Goal: Information Seeking & Learning: Learn about a topic

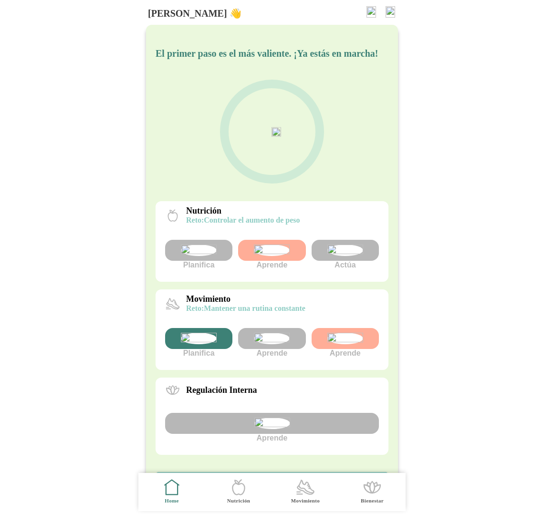
scroll to position [161, 0]
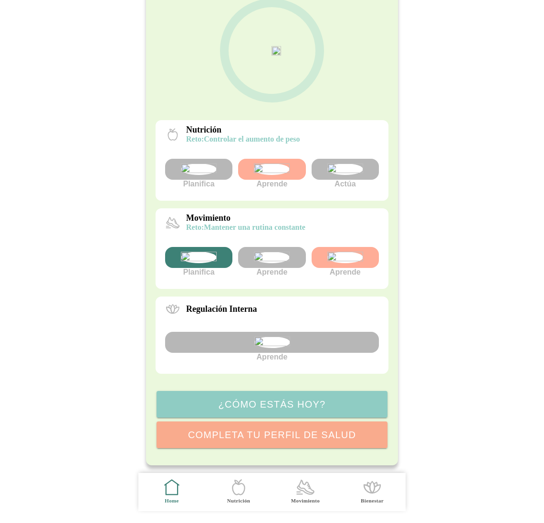
click at [269, 164] on img at bounding box center [272, 169] width 36 height 11
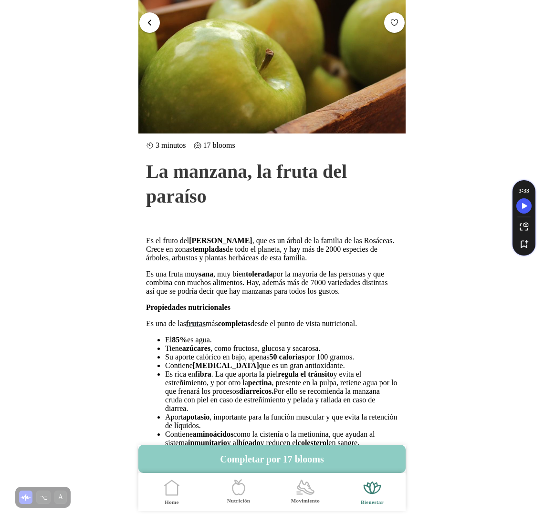
click at [154, 23] on button "button" at bounding box center [149, 22] width 21 height 21
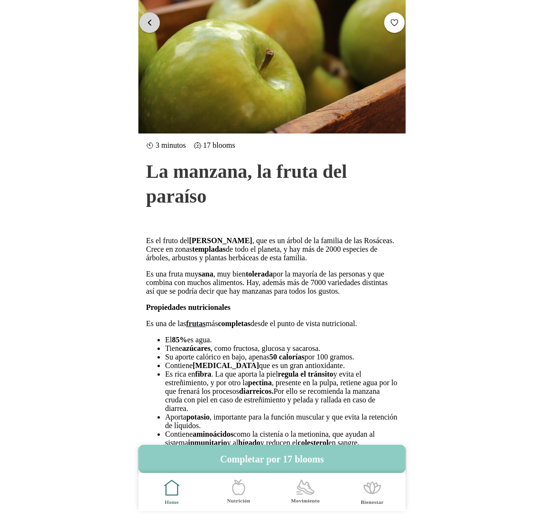
scroll to position [173, 0]
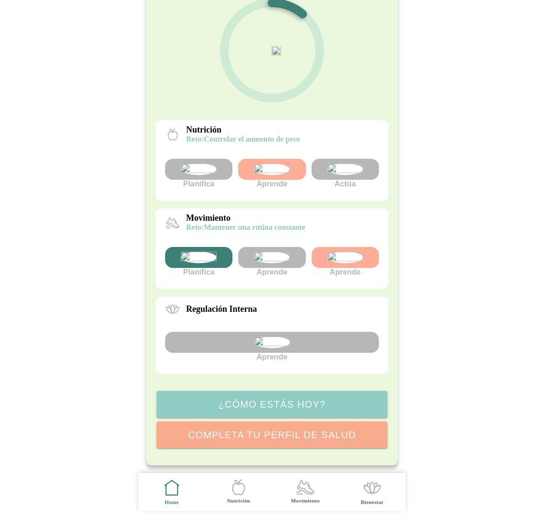
click at [350, 252] on img at bounding box center [345, 257] width 36 height 11
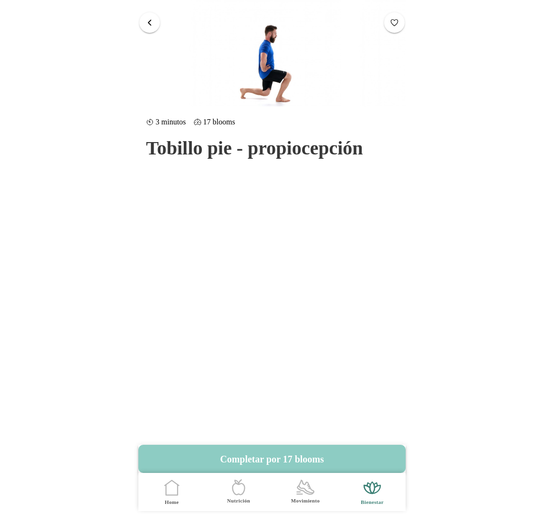
click at [305, 503] on ion-label "Movimiento" at bounding box center [305, 500] width 29 height 7
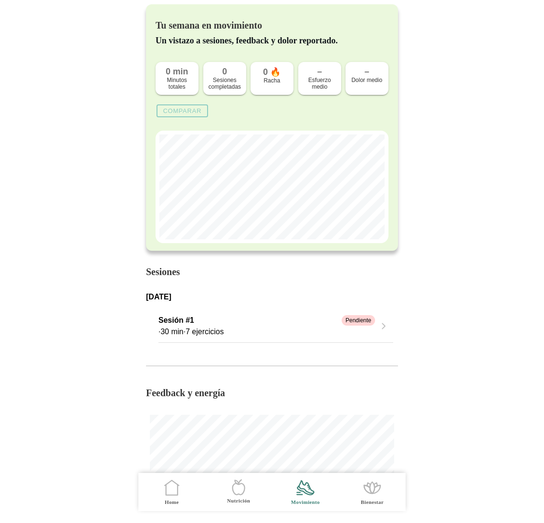
scroll to position [121, 0]
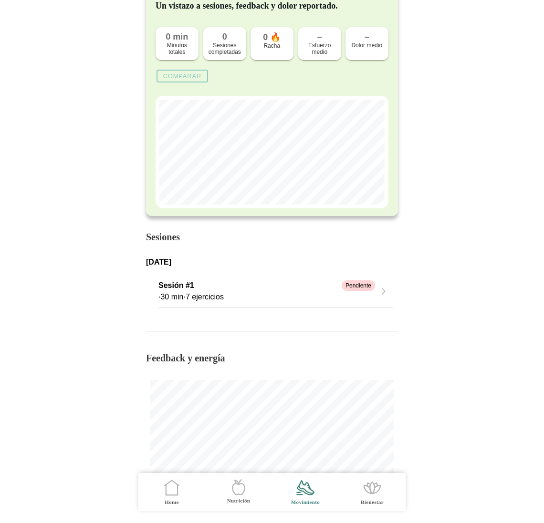
click at [209, 300] on span "7 ejercicios" at bounding box center [204, 297] width 38 height 8
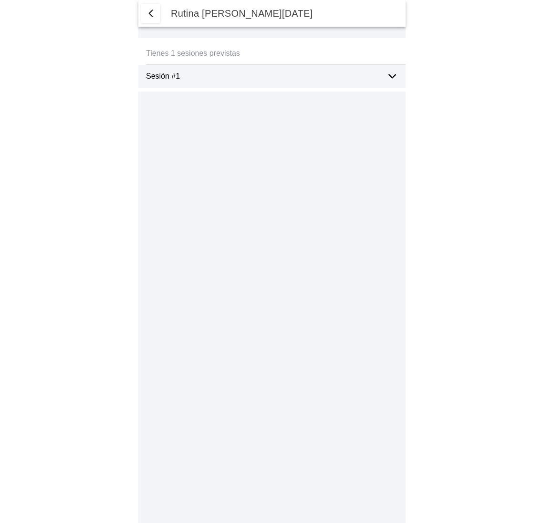
click at [389, 74] on icon at bounding box center [391, 76] width 11 height 11
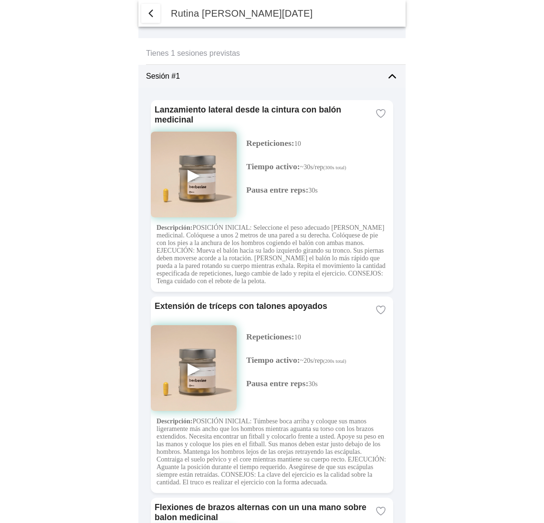
click at [146, 15] on span "button" at bounding box center [150, 13] width 11 height 11
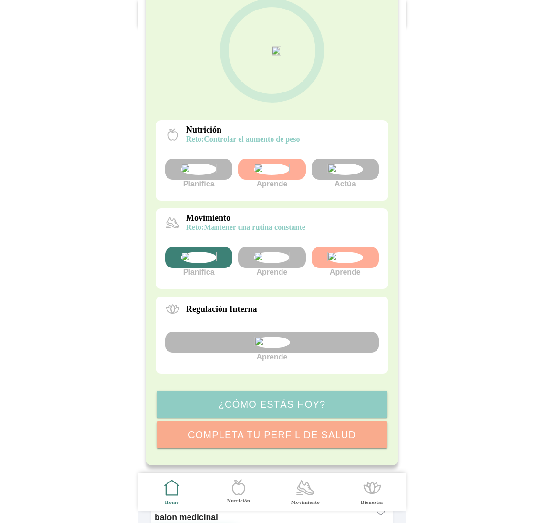
scroll to position [173, 0]
click at [240, 496] on icon ".cls-1 { stroke-width: 0px; } .cls-1, .cls-2 { fill: none; } .cls-2 { stroke-li…" at bounding box center [238, 487] width 20 height 20
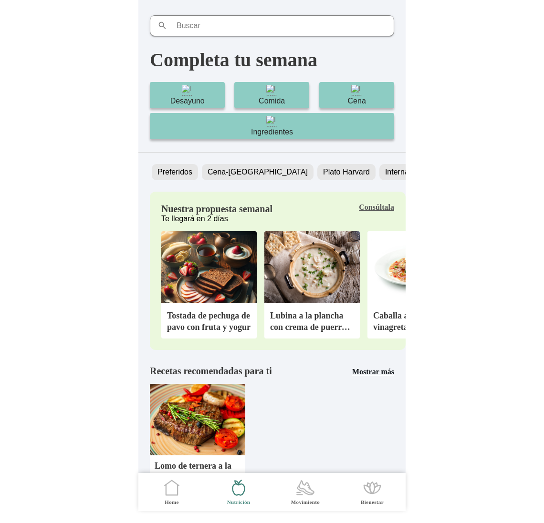
click at [171, 482] on icon ".cls-1 { stroke-width: 0px; } .cls-1, .cls-2 { fill: none; } .cls-2 { stroke-li…" at bounding box center [172, 488] width 20 height 20
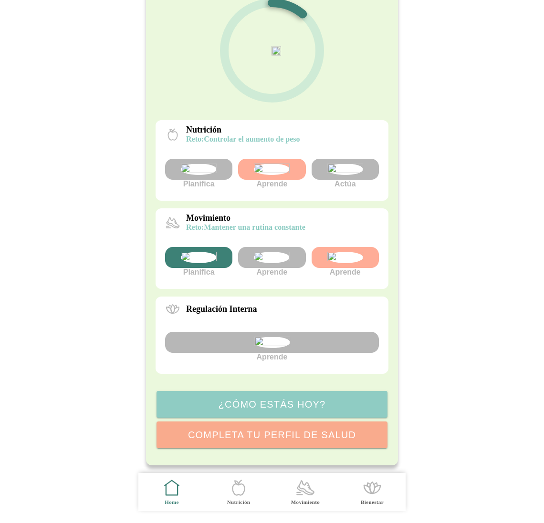
click at [191, 252] on img at bounding box center [199, 257] width 36 height 11
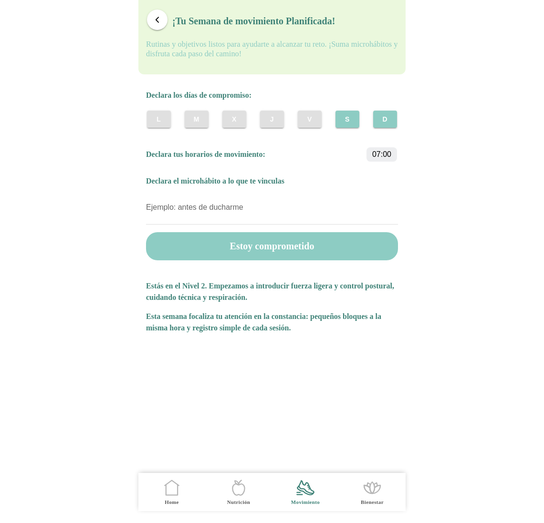
click at [177, 496] on icon ".cls-1 { stroke-width: 0px; } .cls-1, .cls-2 { fill: none; } .cls-2 { stroke-li…" at bounding box center [172, 488] width 20 height 20
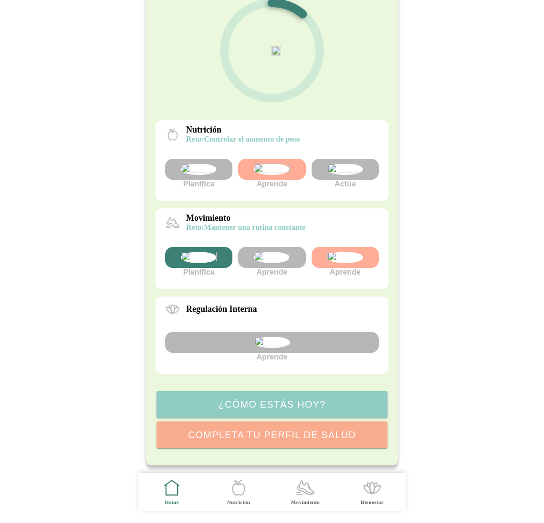
click at [271, 252] on img at bounding box center [272, 257] width 36 height 11
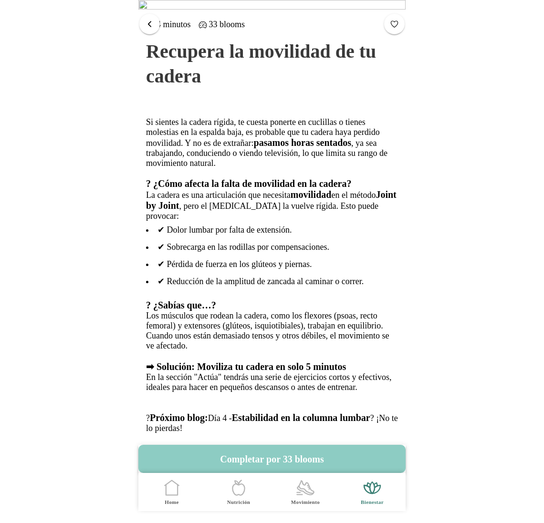
click at [148, 25] on span "button" at bounding box center [149, 23] width 9 height 9
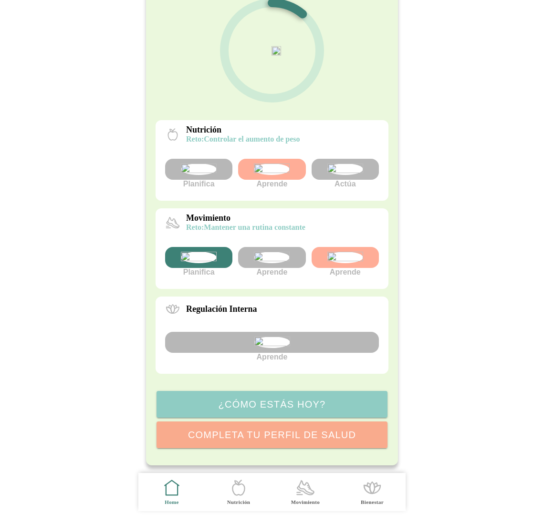
click at [285, 337] on img at bounding box center [272, 342] width 36 height 11
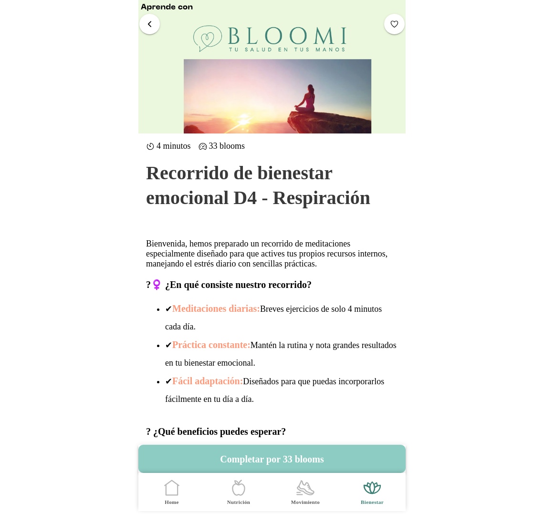
click at [150, 19] on span "button" at bounding box center [149, 23] width 9 height 9
